Goal: Task Accomplishment & Management: Manage account settings

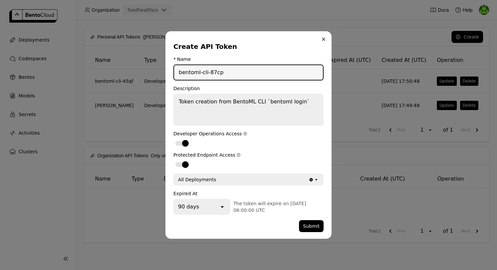
click at [325, 39] on button "Close" at bounding box center [323, 39] width 8 height 8
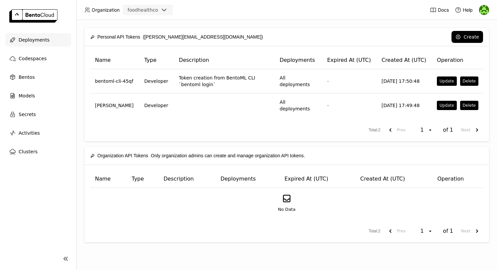
click at [35, 36] on span "Deployments" at bounding box center [34, 40] width 31 height 8
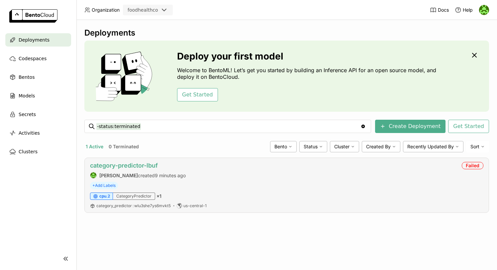
click at [141, 166] on link "category-predictor-lbuf" at bounding box center [124, 165] width 68 height 7
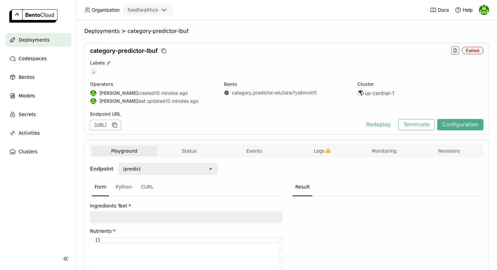
click at [467, 49] on div "Failed" at bounding box center [473, 50] width 22 height 7
click at [455, 49] on icon "button" at bounding box center [454, 50] width 5 height 5
type input "source:service"
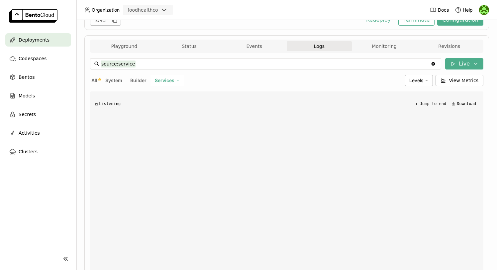
scroll to position [75, 0]
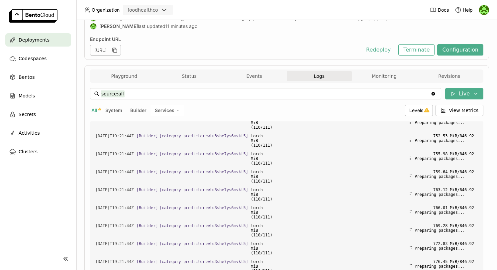
click at [115, 94] on input "source:all" at bounding box center [266, 93] width 330 height 11
click at [434, 93] on icon "Clear value" at bounding box center [433, 94] width 4 height 4
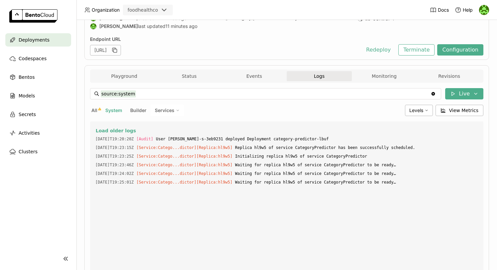
click at [435, 93] on icon "Clear value" at bounding box center [433, 94] width 4 height 4
click at [137, 109] on span "Builder" at bounding box center [138, 110] width 16 height 6
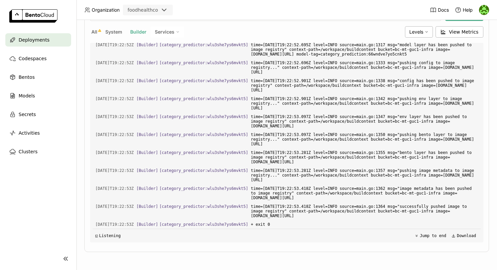
click at [116, 32] on span "System" at bounding box center [113, 32] width 17 height 6
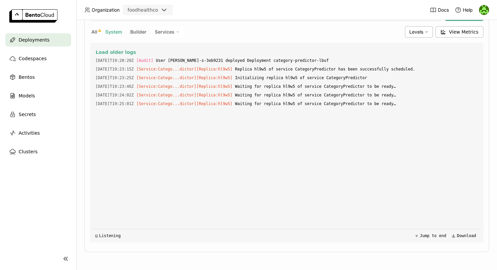
click at [95, 32] on span "All" at bounding box center [94, 32] width 6 height 6
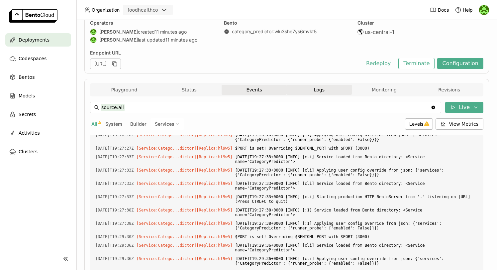
click at [253, 87] on button "Events" at bounding box center [253, 90] width 65 height 10
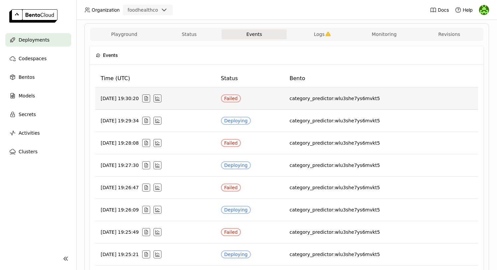
click at [238, 97] on div "Failed" at bounding box center [231, 98] width 14 height 5
click at [160, 99] on icon "button" at bounding box center [157, 98] width 5 height 5
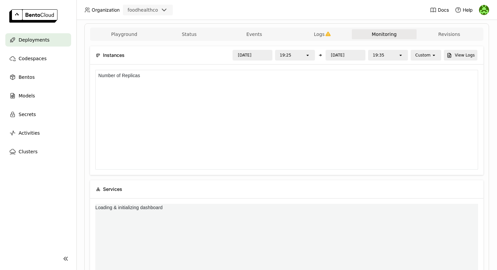
scroll to position [0, 0]
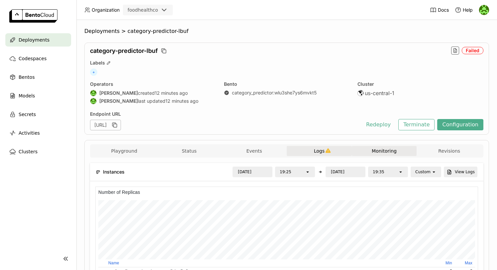
click at [328, 149] on icon "button" at bounding box center [327, 150] width 5 height 5
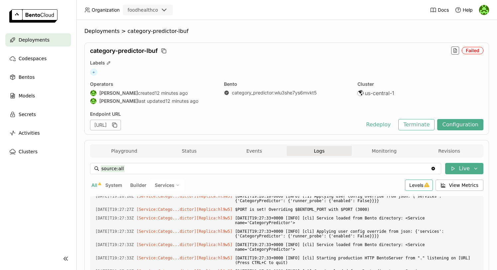
click at [418, 182] on span "Levels" at bounding box center [416, 185] width 14 height 6
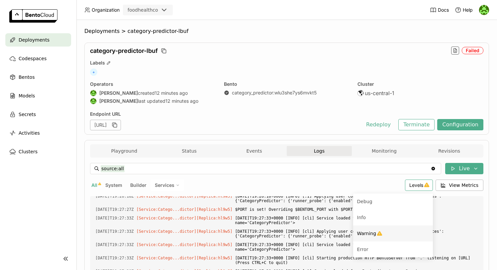
click at [380, 230] on div "Warning" at bounding box center [393, 233] width 72 height 8
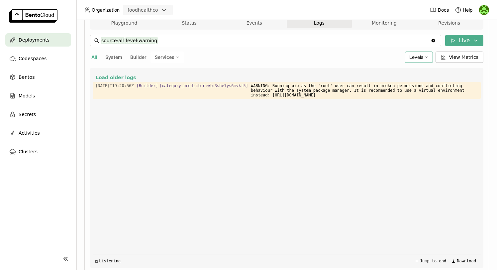
click at [420, 58] on span "Levels" at bounding box center [416, 57] width 14 height 6
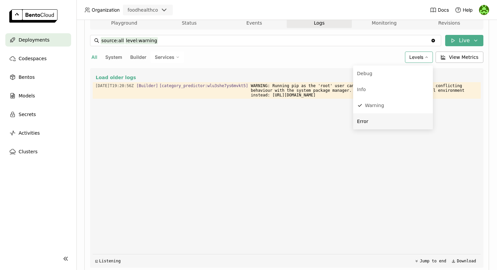
click at [380, 119] on div "Error" at bounding box center [393, 121] width 72 height 8
type input "source:all level:warning level:error"
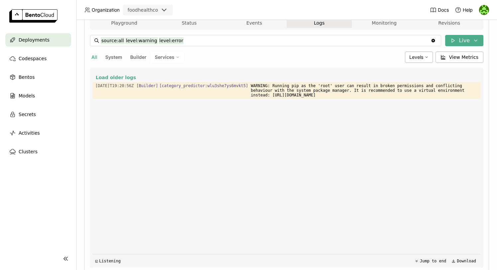
click at [147, 38] on input "source:all level:warning level:error" at bounding box center [266, 40] width 330 height 11
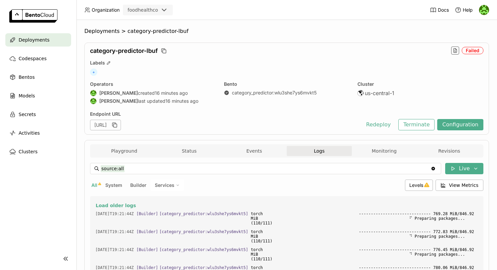
click at [468, 51] on div "Failed" at bounding box center [473, 50] width 22 height 7
click at [456, 124] on button "Configuration" at bounding box center [460, 124] width 46 height 11
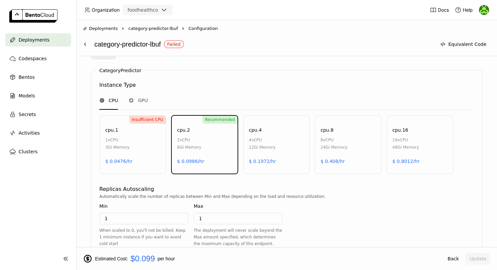
scroll to position [284, 0]
click at [265, 149] on div "12Gi Memory" at bounding box center [262, 146] width 27 height 7
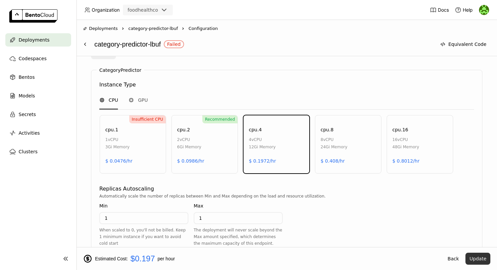
click at [480, 258] on button "Update" at bounding box center [477, 258] width 25 height 12
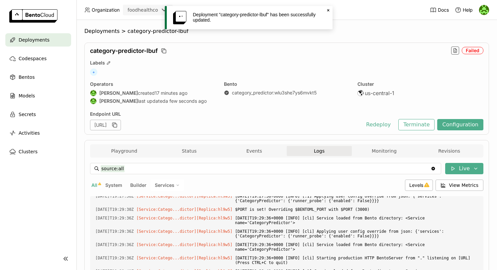
scroll to position [2122, 0]
click at [327, 9] on icon "Close" at bounding box center [327, 10] width 5 height 5
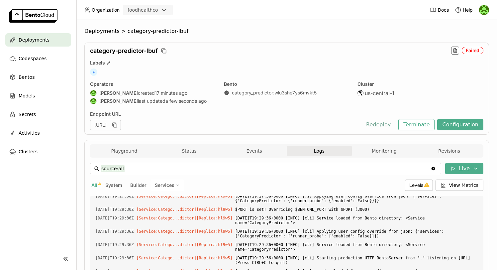
click at [389, 128] on button "Redeploy" at bounding box center [378, 124] width 35 height 11
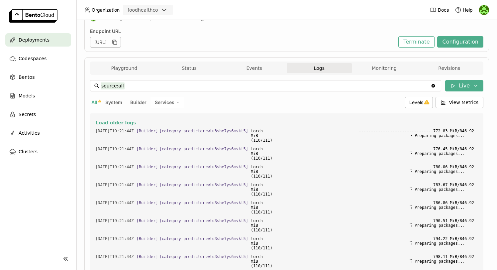
scroll to position [0, 0]
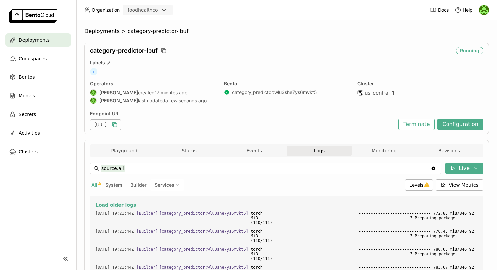
click at [118, 122] on icon "button" at bounding box center [114, 124] width 7 height 7
click at [53, 41] on div "Deployments" at bounding box center [38, 39] width 66 height 13
